Goal: Transaction & Acquisition: Download file/media

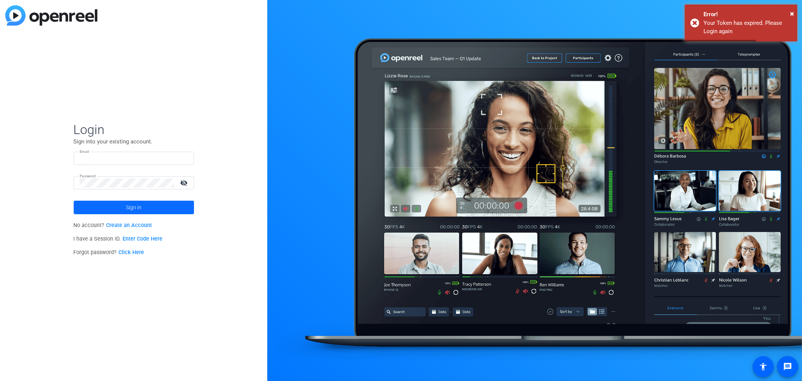
type input "[PERSON_NAME][EMAIL_ADDRESS][PERSON_NAME][DOMAIN_NAME]"
click at [117, 207] on span at bounding box center [134, 207] width 120 height 18
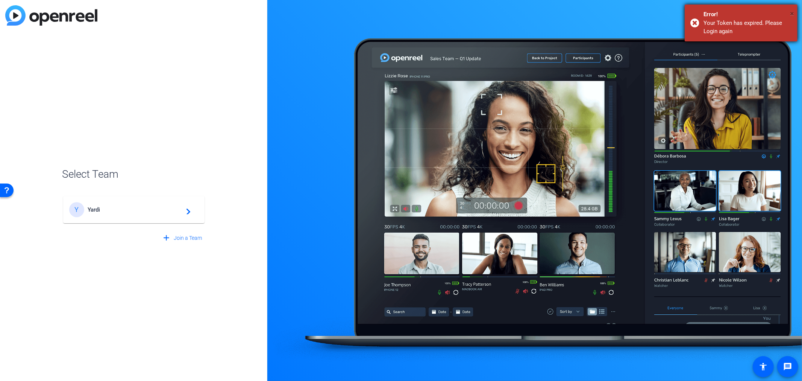
click at [794, 12] on span "×" at bounding box center [792, 13] width 4 height 9
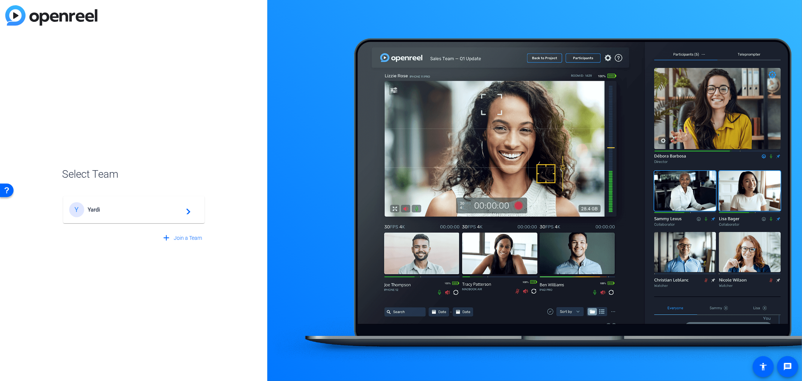
click at [126, 213] on div "Y Yardi navigate_next" at bounding box center [133, 209] width 129 height 15
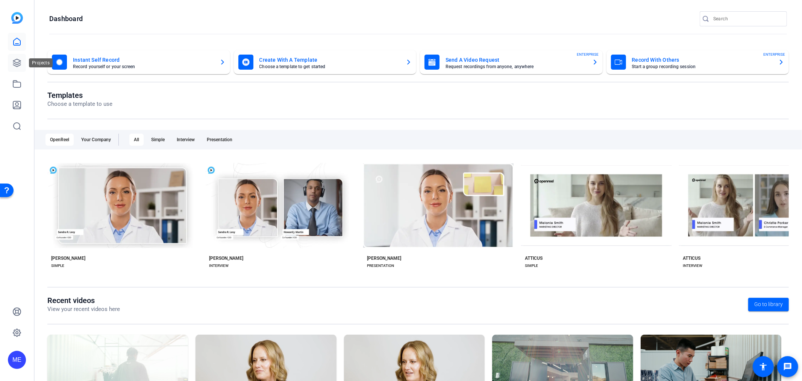
click at [14, 70] on link at bounding box center [17, 63] width 18 height 18
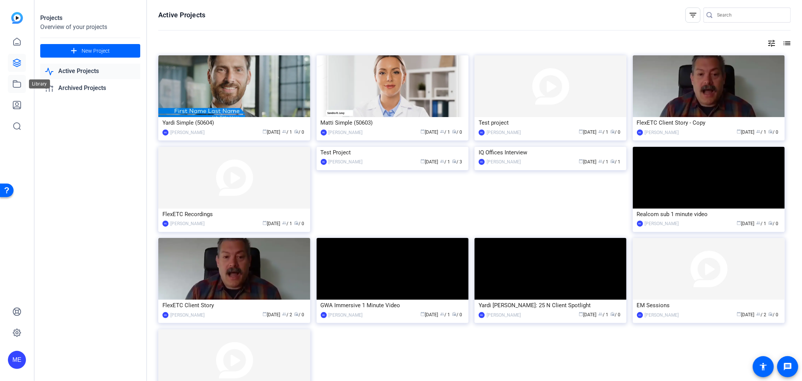
click at [14, 84] on icon at bounding box center [16, 83] width 9 height 9
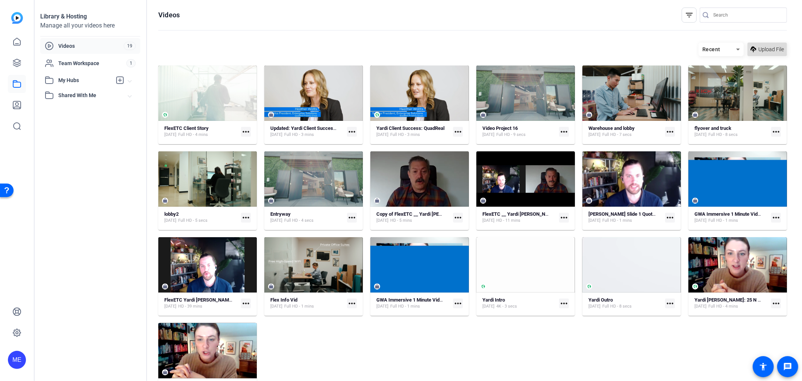
click at [769, 46] on span "Upload File" at bounding box center [772, 50] width 26 height 8
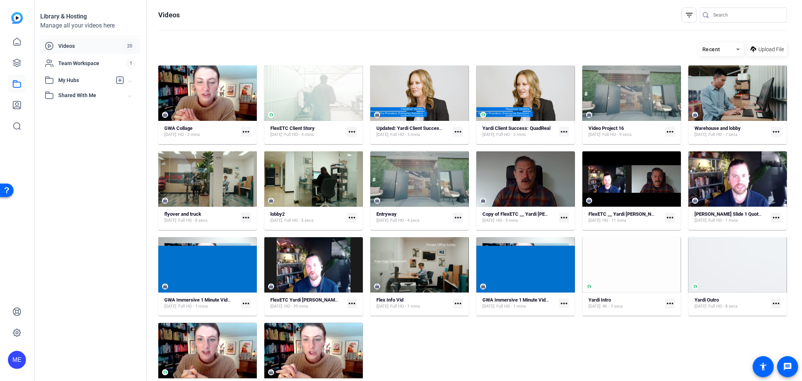
click at [243, 134] on mat-icon "more_horiz" at bounding box center [246, 132] width 10 height 10
click at [243, 133] on div at bounding box center [401, 190] width 802 height 381
click at [19, 61] on icon at bounding box center [17, 63] width 8 height 8
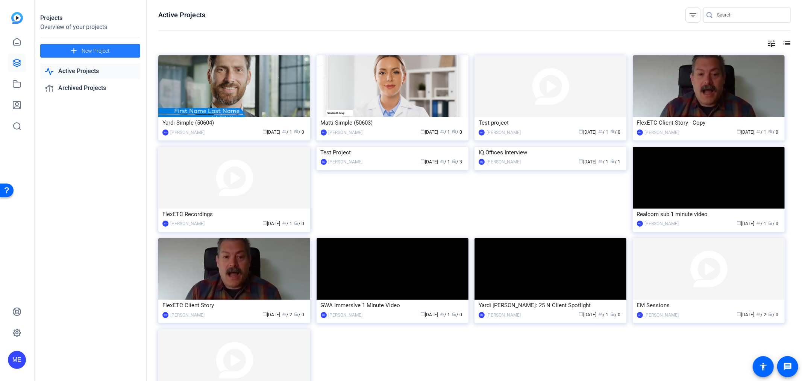
click at [110, 48] on span at bounding box center [90, 51] width 100 height 18
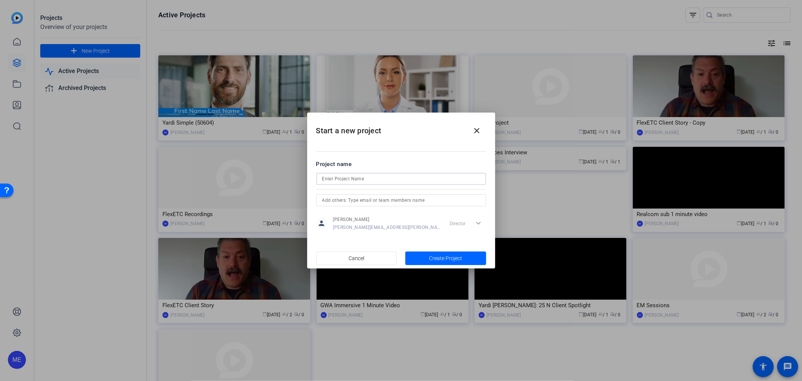
click at [360, 177] on input at bounding box center [401, 178] width 158 height 9
type input "GWA Collage 2025"
click at [452, 258] on span "Create Project" at bounding box center [445, 258] width 33 height 8
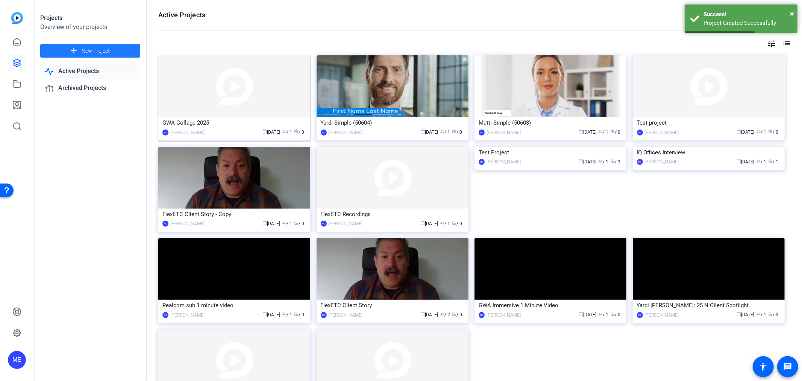
click at [201, 74] on img at bounding box center [234, 86] width 152 height 62
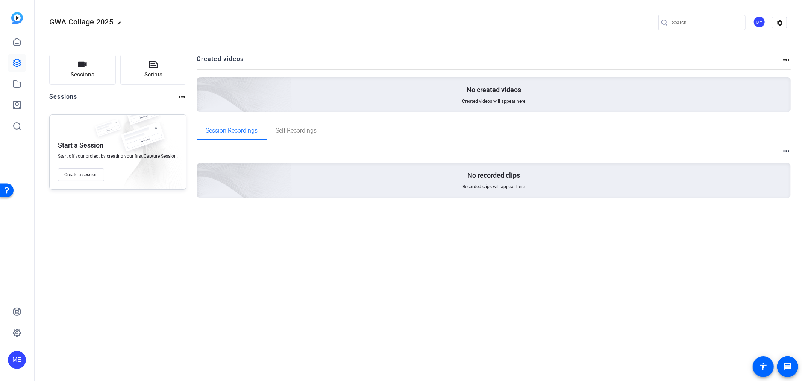
click at [787, 61] on mat-icon "more_horiz" at bounding box center [786, 59] width 9 height 9
click at [787, 57] on div at bounding box center [401, 190] width 802 height 381
drag, startPoint x: 81, startPoint y: 70, endPoint x: 138, endPoint y: 103, distance: 66.2
click at [124, 106] on div "Sessions Scripts Sessions more_horiz Start a Session Start off your project by …" at bounding box center [117, 138] width 137 height 167
click at [176, 97] on div "Sessions more_horiz" at bounding box center [117, 99] width 137 height 14
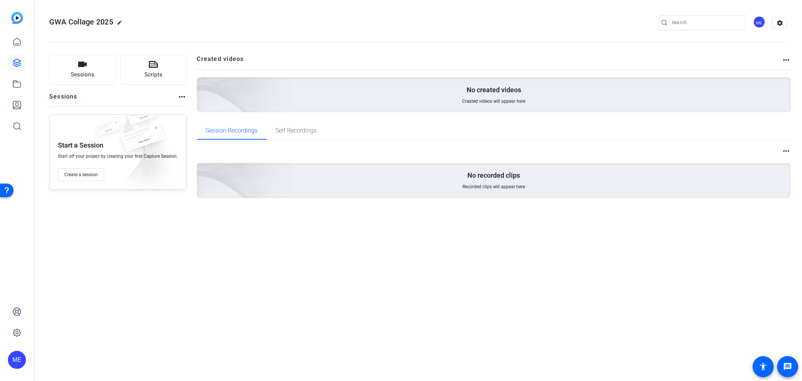
click at [180, 96] on mat-icon "more_horiz" at bounding box center [182, 96] width 9 height 9
click at [180, 96] on div at bounding box center [401, 190] width 802 height 381
click at [90, 74] on span "Sessions" at bounding box center [83, 74] width 24 height 9
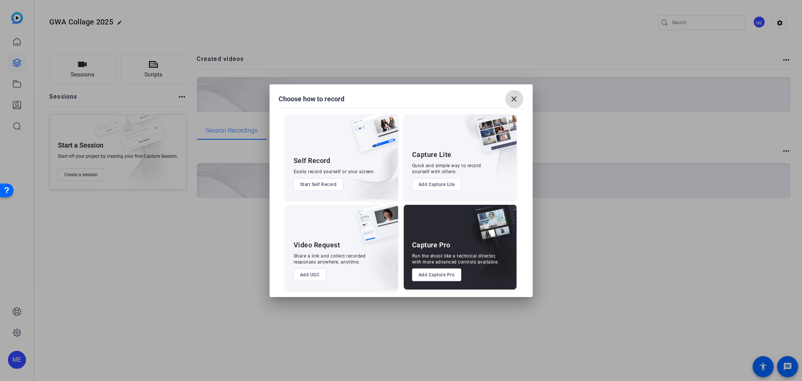
click at [513, 96] on mat-icon "close" at bounding box center [514, 98] width 9 height 9
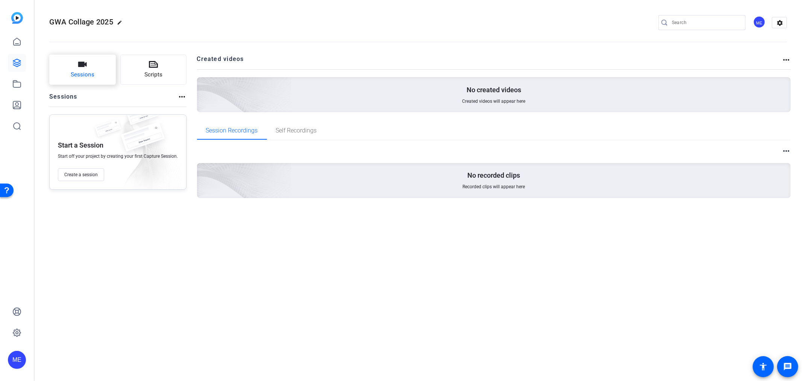
click at [81, 77] on span "Sessions" at bounding box center [83, 74] width 24 height 9
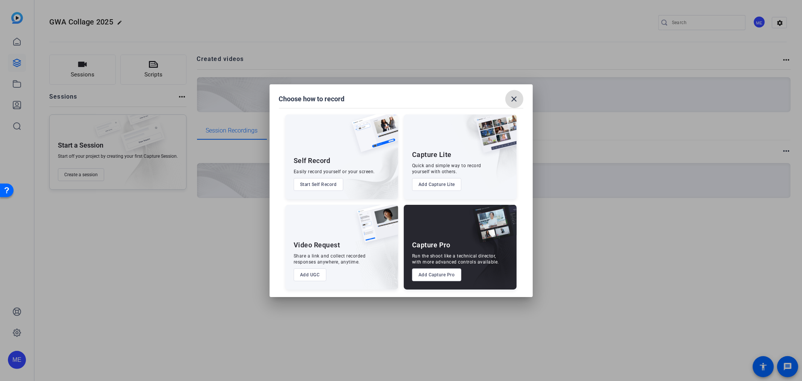
click at [515, 97] on mat-icon "close" at bounding box center [514, 98] width 9 height 9
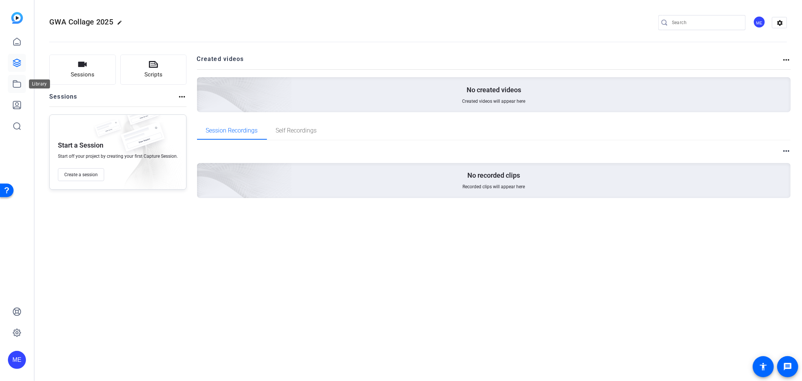
click at [15, 86] on icon at bounding box center [16, 83] width 9 height 9
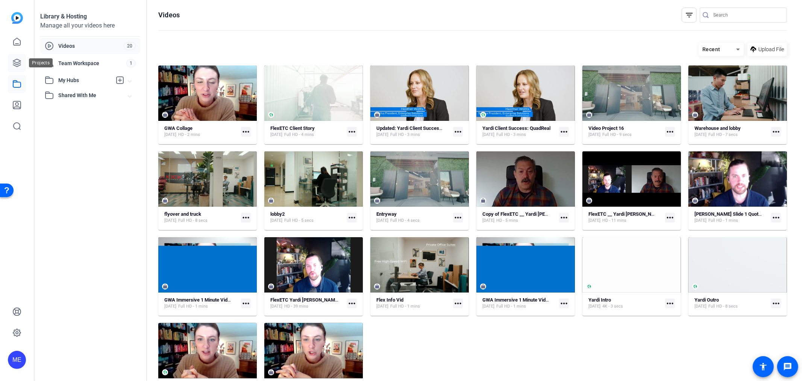
click at [20, 62] on icon at bounding box center [16, 62] width 9 height 9
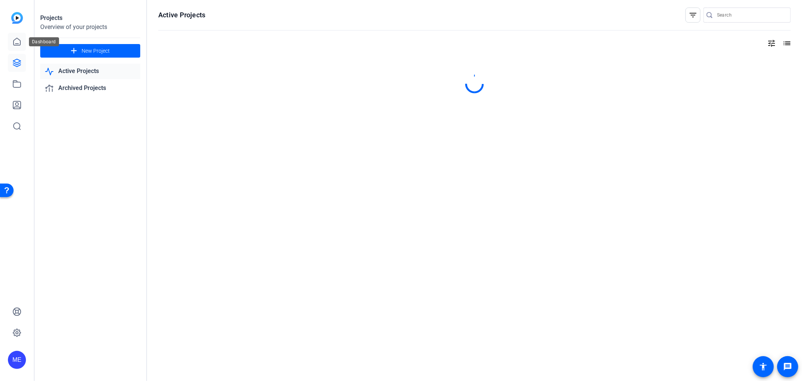
click at [17, 42] on icon at bounding box center [16, 41] width 9 height 9
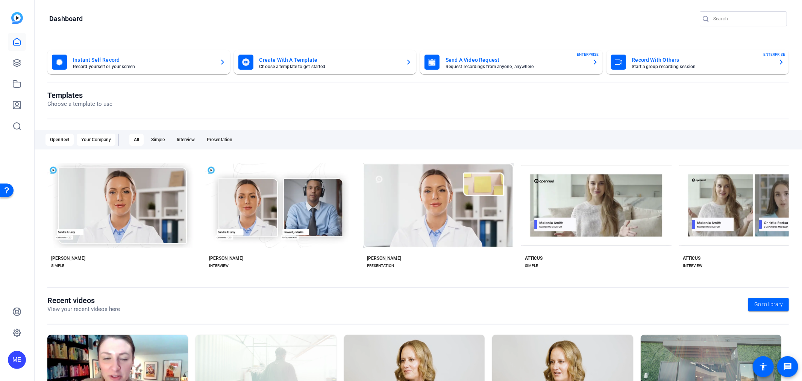
click at [109, 140] on div "Your Company" at bounding box center [96, 140] width 39 height 12
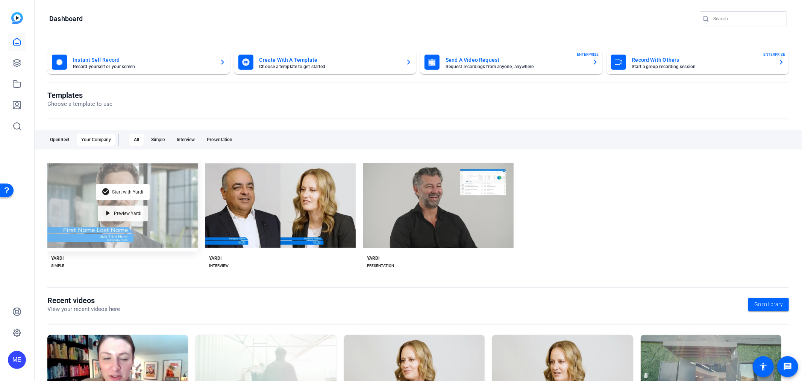
scroll to position [73, 0]
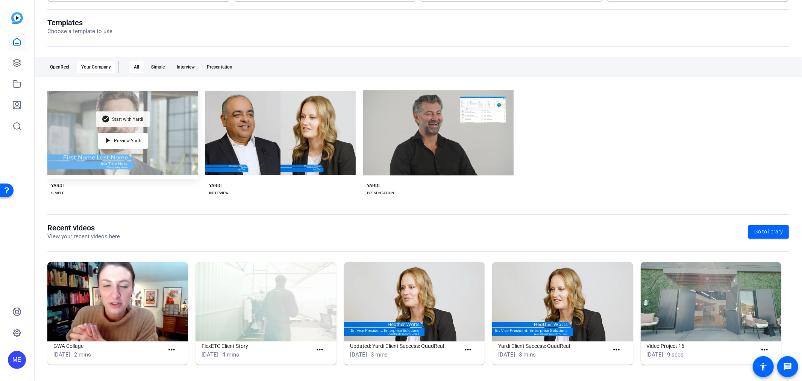
click at [126, 120] on span "Start with Yardi" at bounding box center [127, 119] width 31 height 5
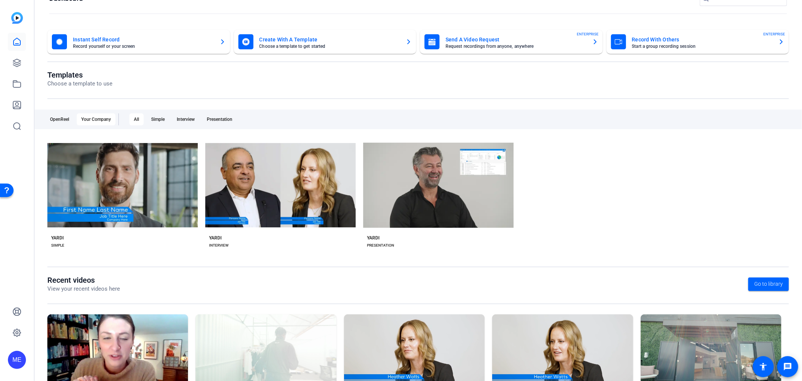
scroll to position [0, 0]
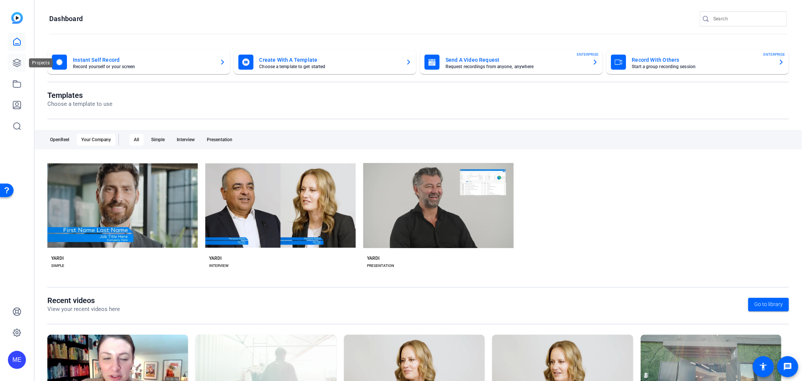
click at [15, 59] on icon at bounding box center [17, 63] width 8 height 8
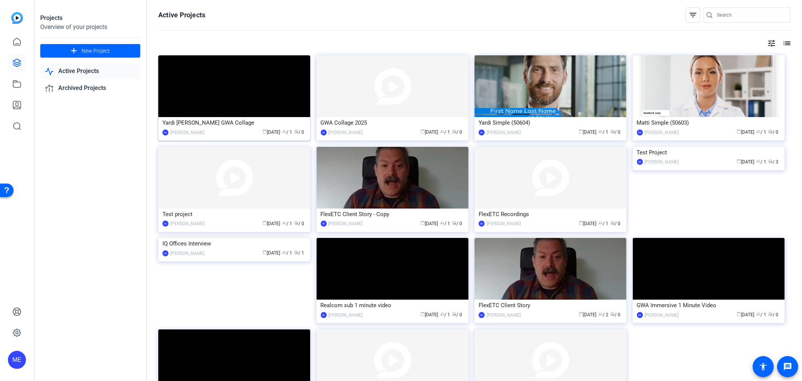
click at [205, 126] on div "Yardi [PERSON_NAME] GWA Collage" at bounding box center [234, 122] width 144 height 11
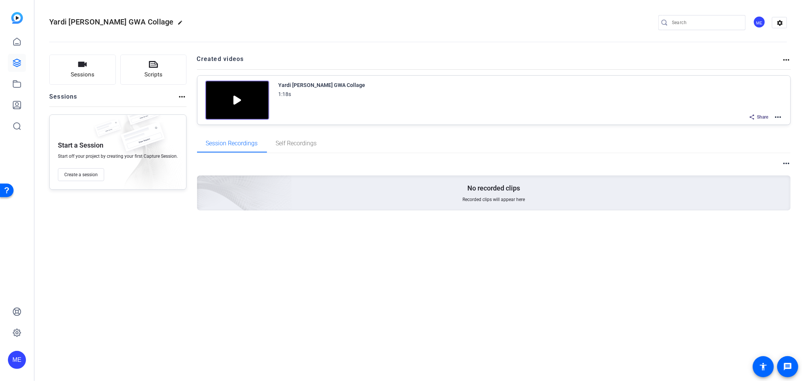
click at [778, 116] on mat-icon "more_horiz" at bounding box center [778, 116] width 9 height 9
click at [754, 182] on span "Download Video" at bounding box center [751, 182] width 52 height 9
